Goal: Find specific page/section: Find specific page/section

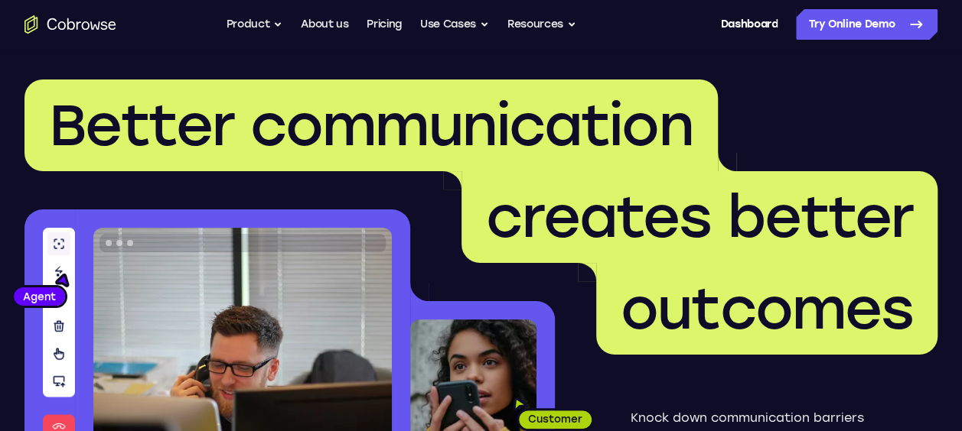
click at [57, 24] on icon "Go to the home page" at bounding box center [70, 24] width 92 height 18
click at [737, 28] on link "Dashboard" at bounding box center [748, 24] width 57 height 31
